Goal: Task Accomplishment & Management: Complete application form

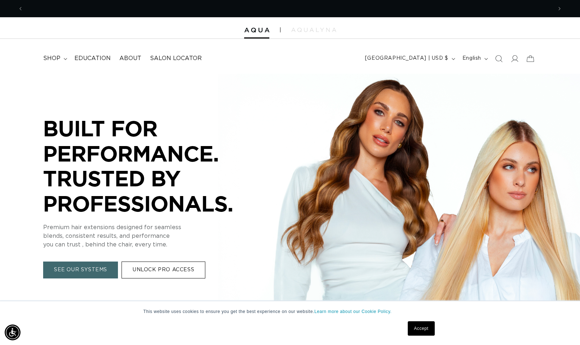
scroll to position [0, 529]
click at [53, 55] on span "shop" at bounding box center [51, 59] width 17 height 8
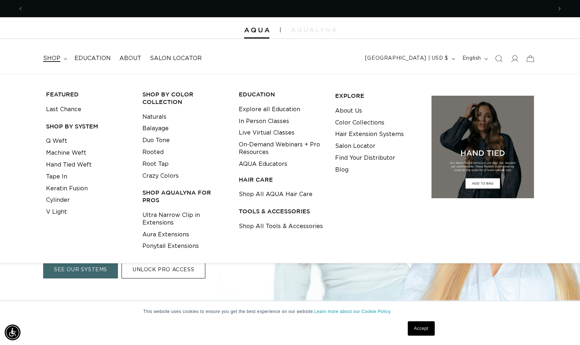
scroll to position [0, 1058]
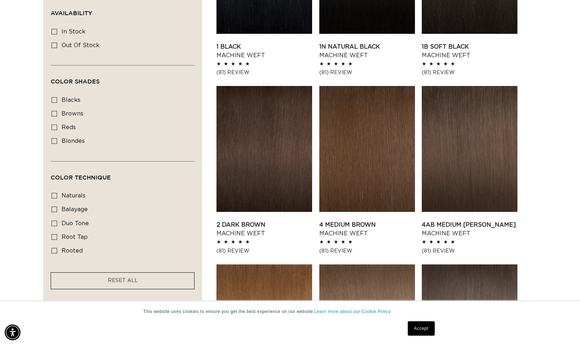
scroll to position [0, 1058]
click at [252, 221] on link "2 Dark Brown Machine Weft" at bounding box center [265, 229] width 96 height 17
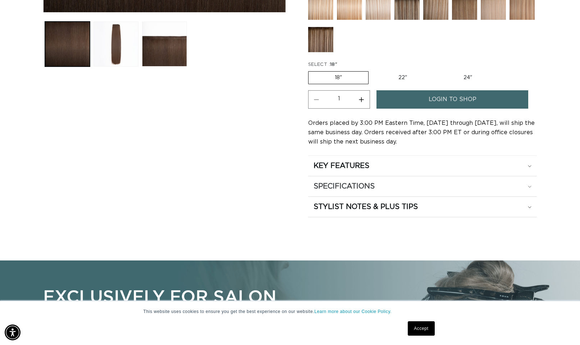
scroll to position [328, 0]
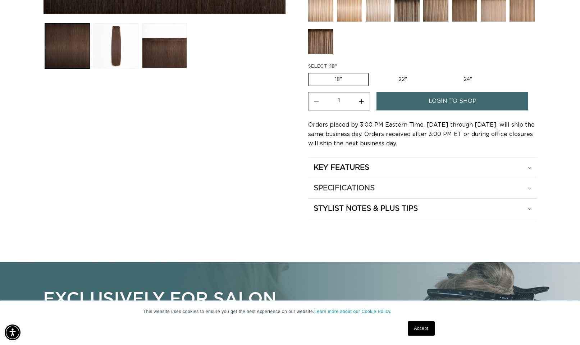
click at [378, 180] on summary "SPECIFICATIONS" at bounding box center [422, 188] width 229 height 20
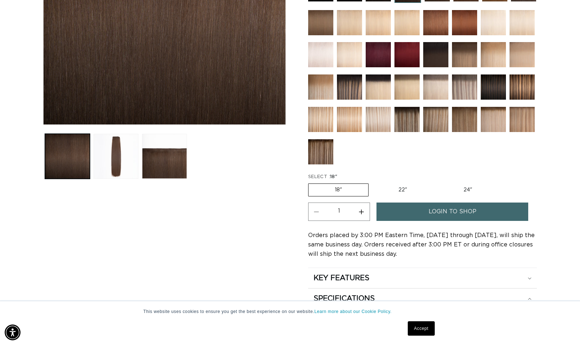
scroll to position [0, 0]
click at [312, 157] on img at bounding box center [320, 151] width 25 height 25
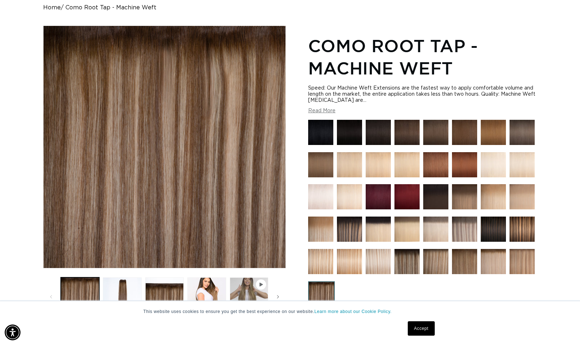
scroll to position [0, 529]
click at [407, 256] on img at bounding box center [407, 261] width 25 height 25
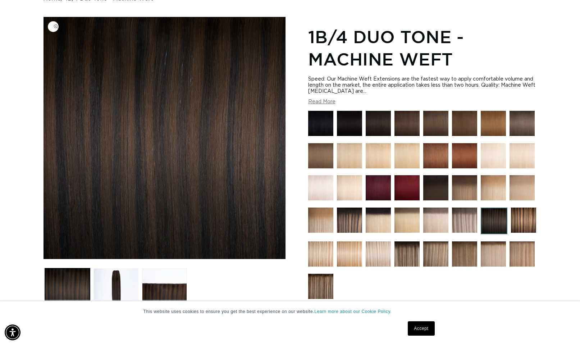
scroll to position [0, 529]
click at [362, 221] on img at bounding box center [349, 220] width 25 height 25
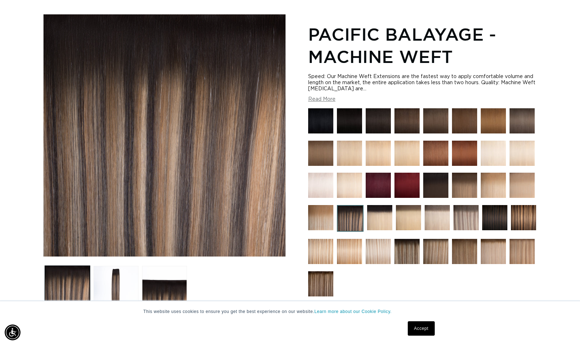
scroll to position [0, 529]
click at [104, 272] on button "Load image 2 in gallery view" at bounding box center [116, 288] width 45 height 45
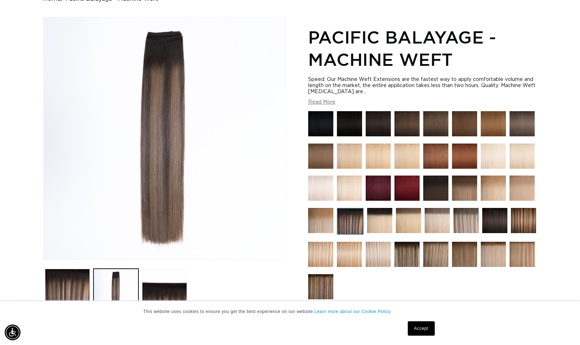
scroll to position [0, 0]
click at [400, 257] on img at bounding box center [407, 254] width 25 height 25
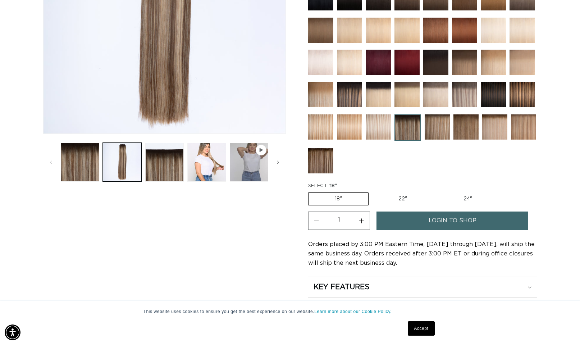
scroll to position [209, 0]
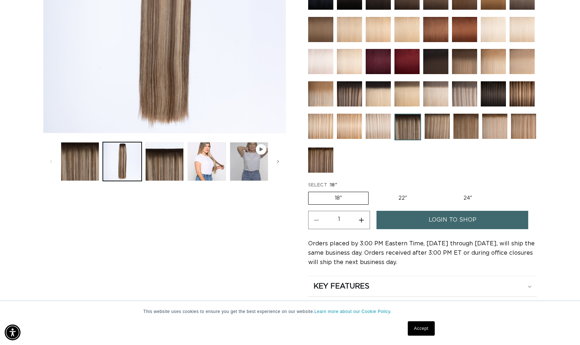
click at [435, 214] on span "login to shop" at bounding box center [453, 220] width 48 height 18
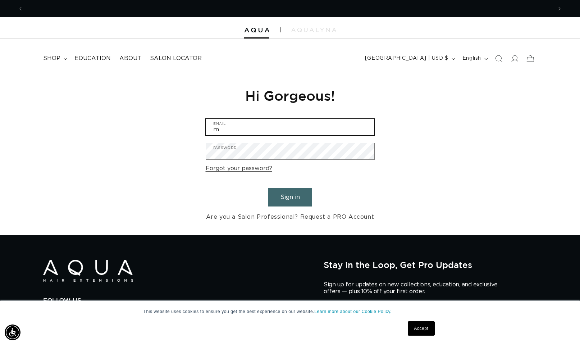
scroll to position [0, 1058]
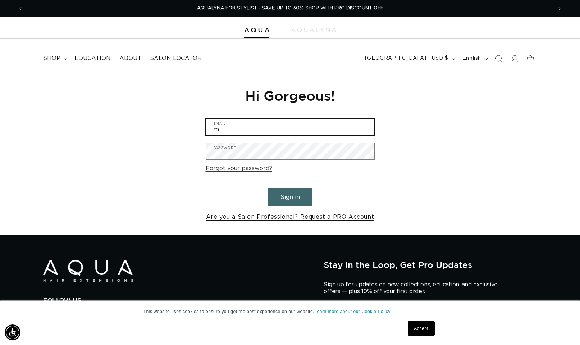
type input "m"
click at [339, 215] on link "Are you a Salon Professional? Request a PRO Account" at bounding box center [290, 217] width 168 height 10
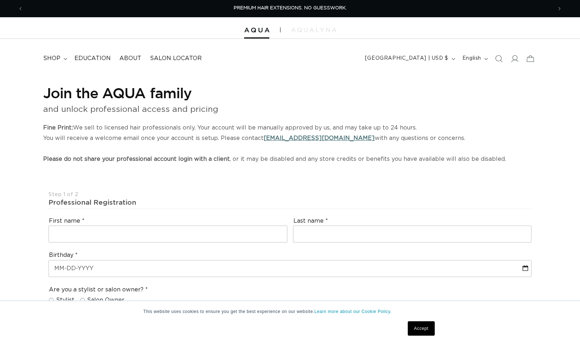
select select "US"
select select "[GEOGRAPHIC_DATA]"
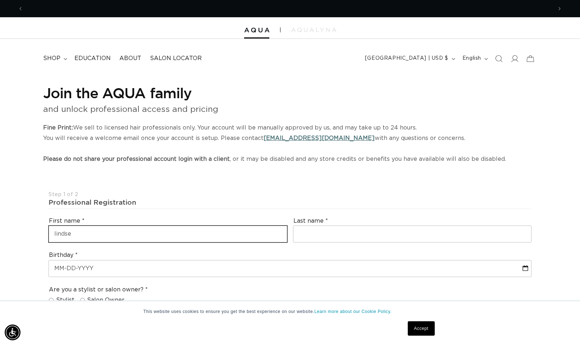
scroll to position [0, 1058]
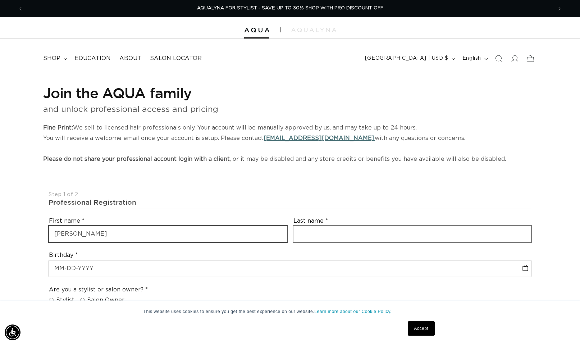
type input "lindsey"
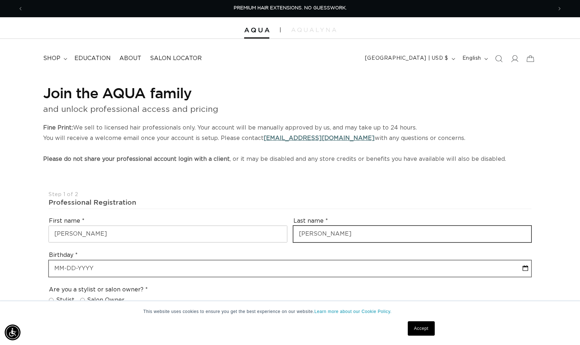
scroll to position [0, 0]
type input "meese"
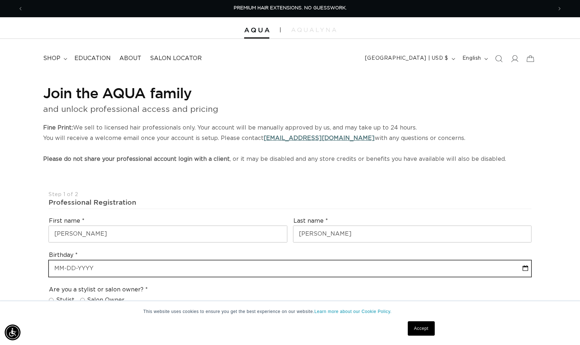
select select "7"
select select "2025"
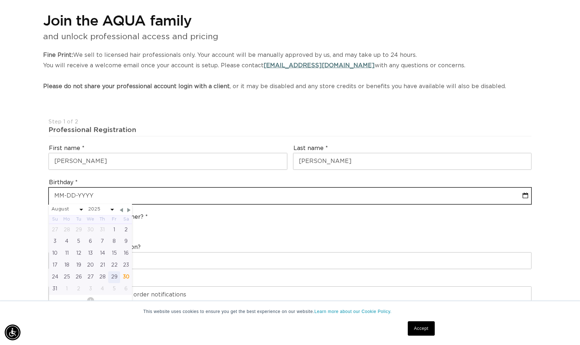
scroll to position [73, 0]
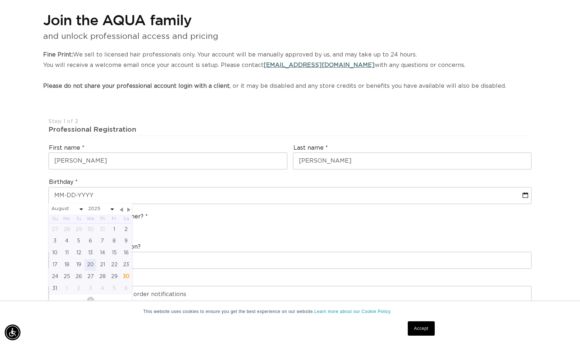
click at [92, 264] on div "20" at bounding box center [91, 265] width 12 height 12
select select "7"
select select "2025"
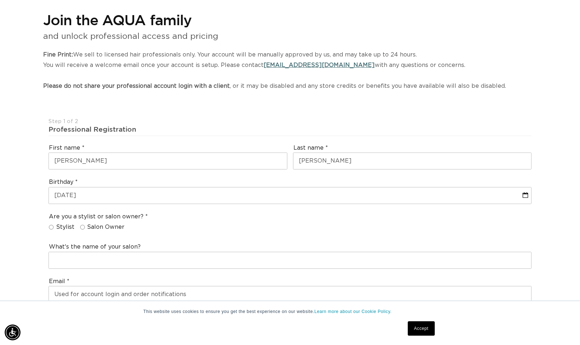
scroll to position [0, 1058]
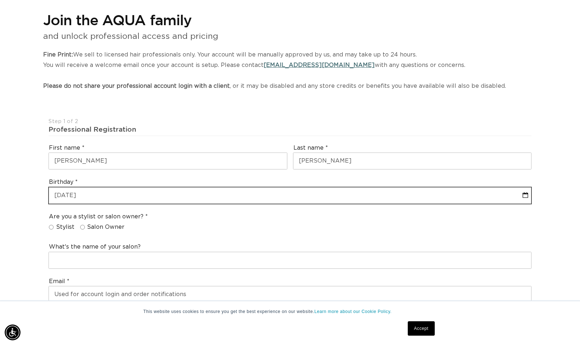
click at [86, 190] on input "text" at bounding box center [290, 195] width 482 height 16
select select "7"
select select "2025"
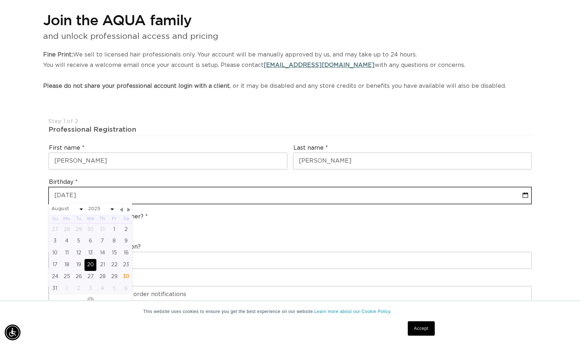
type input "08-20-2025"
select select "7"
select select "2025"
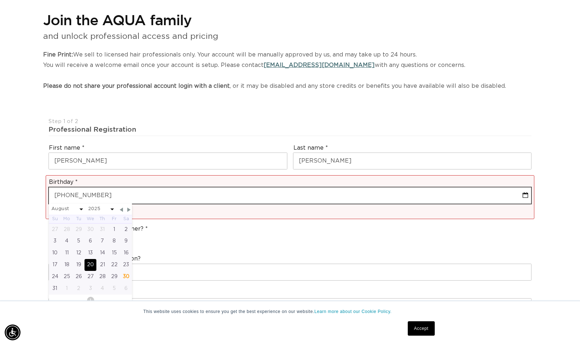
scroll to position [0, 0]
type input "08-20-25"
select select "7"
select select "2025"
type input "08-20-5"
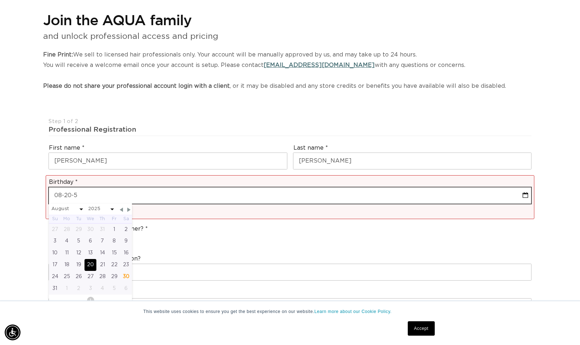
select select "7"
select select "2025"
type input "08-20-15"
select select "7"
select select "2025"
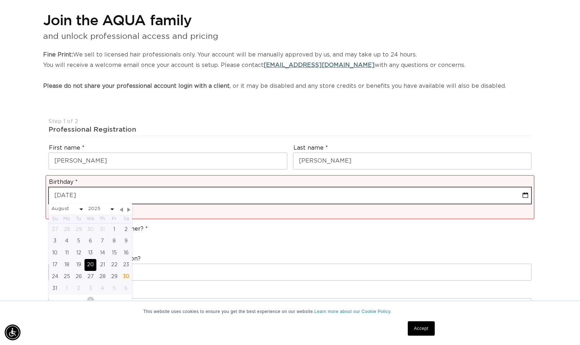
type input "08-20-195"
select select "7"
select select "2025"
type input "08-20-1995"
select select "7"
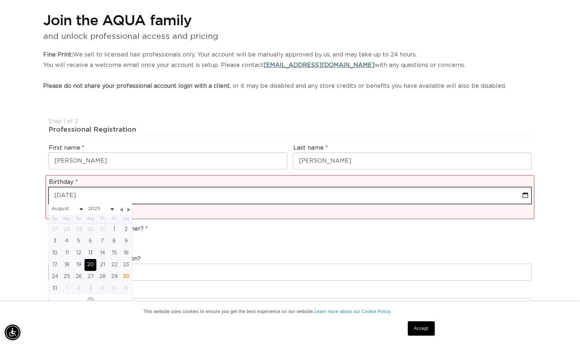
select select "1995"
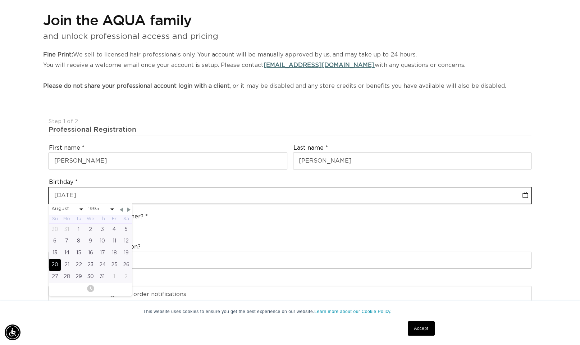
scroll to position [0, 529]
type input "08-20-1998"
select select "7"
select select "1998"
click at [163, 191] on input "08-20-1998" at bounding box center [290, 195] width 482 height 16
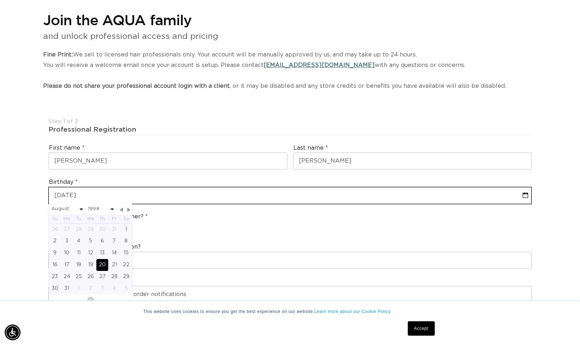
scroll to position [0, 1058]
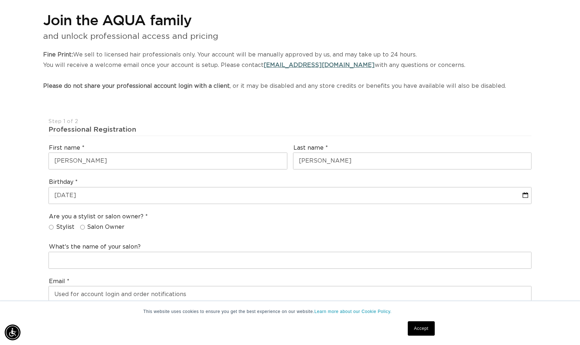
click at [205, 212] on div "Are you a stylist or salon owner? Stylist Salon Owner" at bounding box center [290, 223] width 489 height 27
click at [56, 224] on span "Stylist" at bounding box center [65, 227] width 18 height 8
click at [54, 225] on input "Stylist" at bounding box center [51, 227] width 5 height 5
radio input "true"
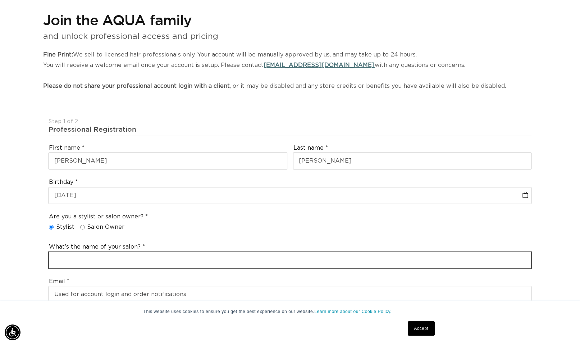
scroll to position [0, 529]
type input "evince"
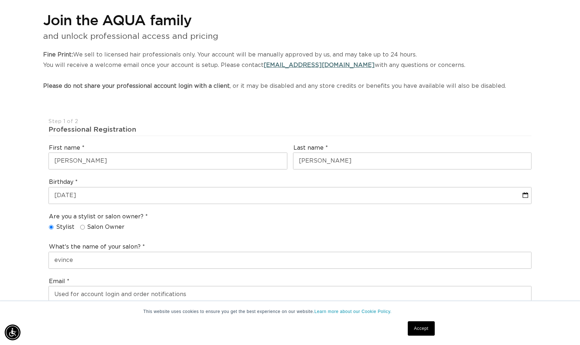
drag, startPoint x: 268, startPoint y: 231, endPoint x: 274, endPoint y: 229, distance: 6.1
click at [268, 231] on div "Are you a stylist or salon owner? Stylist Salon Owner" at bounding box center [290, 223] width 489 height 27
